Goal: Transaction & Acquisition: Download file/media

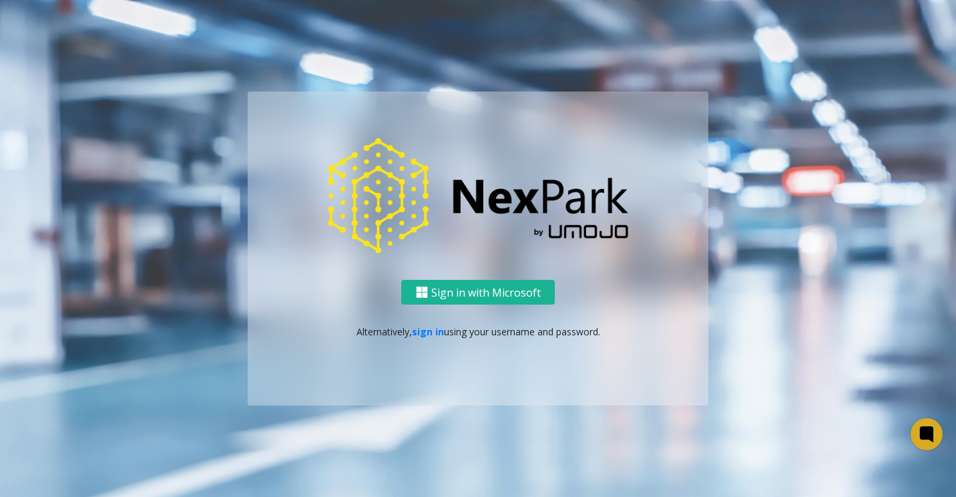
click at [477, 277] on div "Sign in with Microsoft Alternatively, sign in using your username and password." at bounding box center [478, 248] width 461 height 314
click at [486, 289] on button "Sign in with Microsoft" at bounding box center [478, 292] width 154 height 25
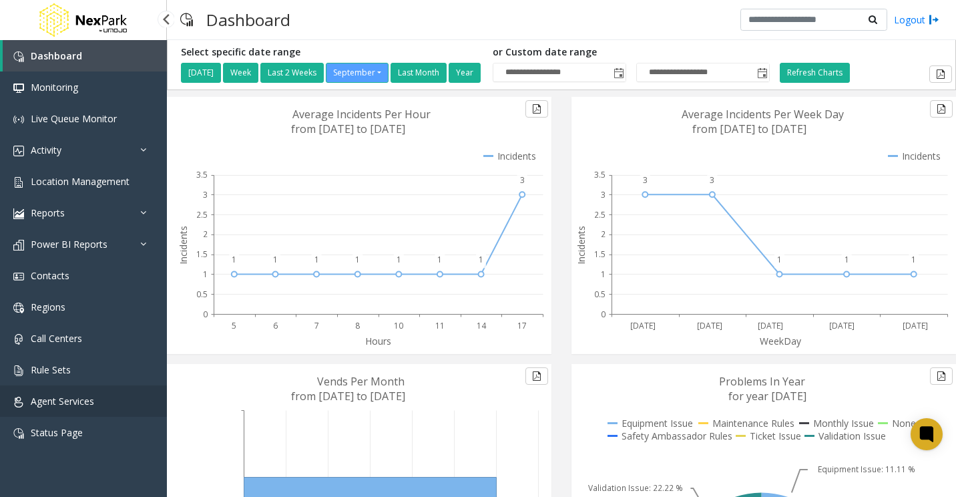
click at [81, 396] on span "Agent Services" at bounding box center [62, 401] width 63 height 13
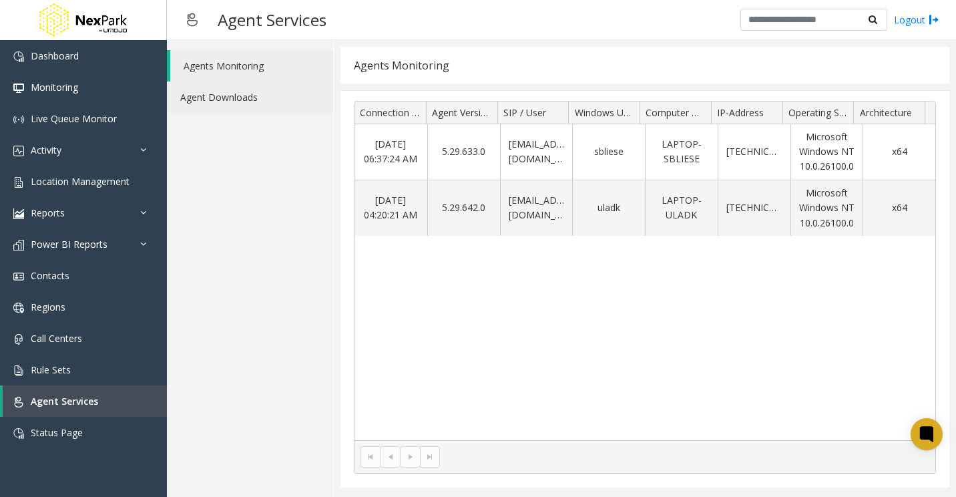
click at [210, 85] on link "Agent Downloads" at bounding box center [250, 96] width 166 height 31
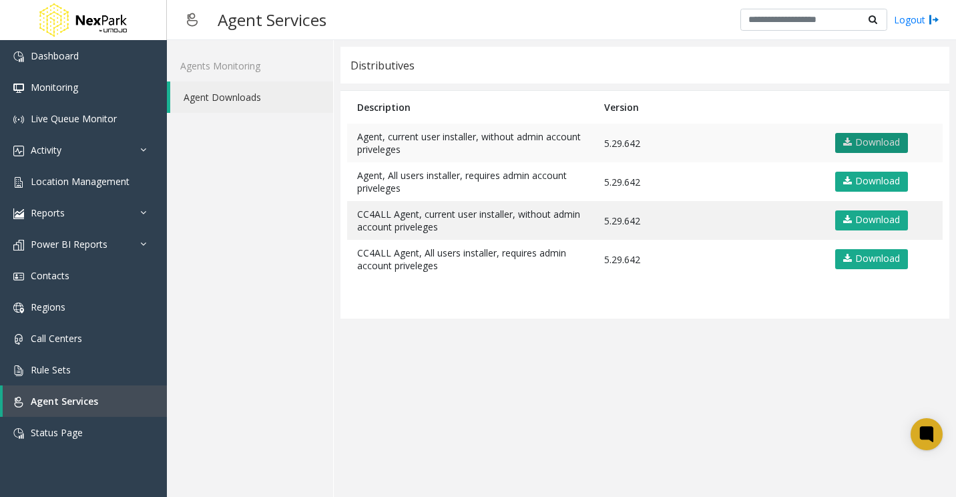
click at [864, 146] on link "Download" at bounding box center [871, 143] width 73 height 20
click at [372, 405] on app-distributives "Distributives Description Version Agent, current user installer, without admin …" at bounding box center [645, 268] width 609 height 443
